Goal: Manage account settings

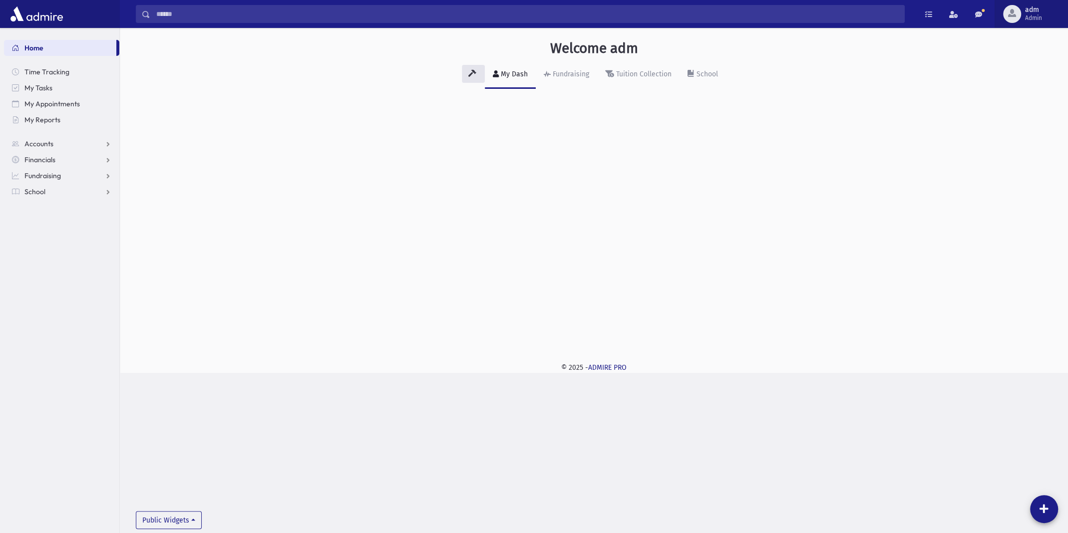
click at [1037, 12] on span "adm" at bounding box center [1033, 10] width 17 height 8
click at [1019, 151] on link "Manage Logins" at bounding box center [1026, 147] width 80 height 18
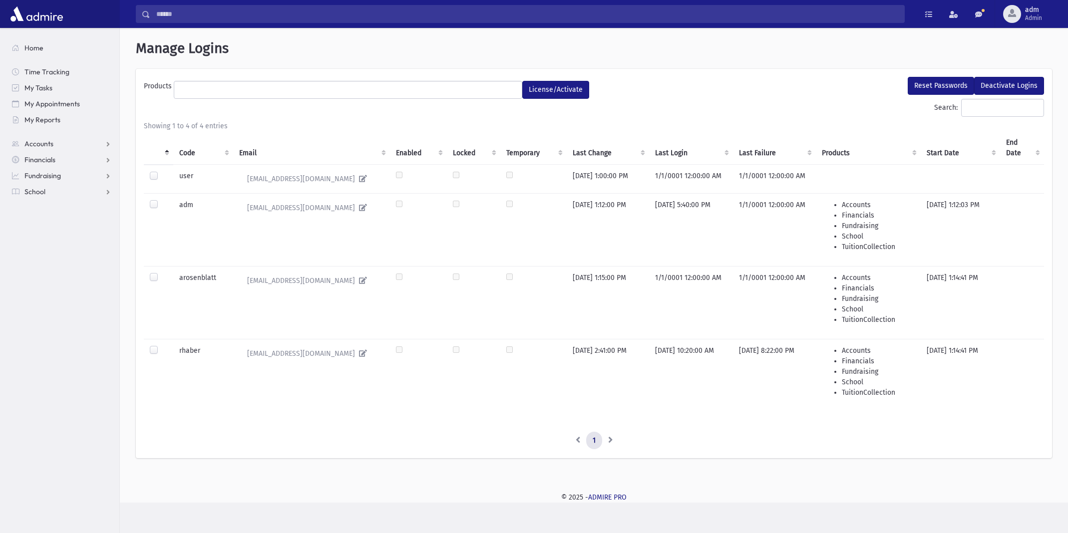
select select
click at [349, 445] on ul "1" at bounding box center [594, 441] width 900 height 18
